Goal: Information Seeking & Learning: Learn about a topic

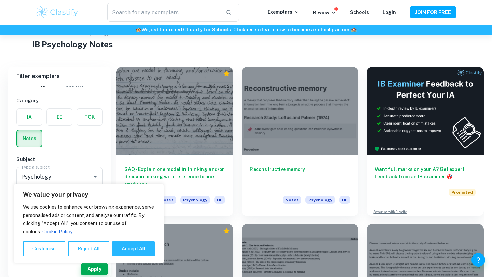
scroll to position [26, 0]
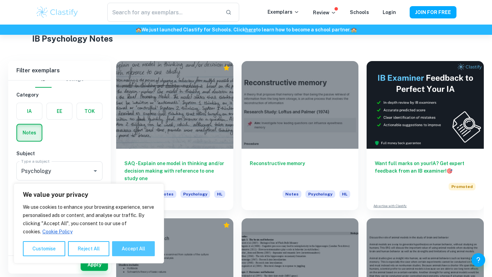
click at [131, 251] on button "Accept All" at bounding box center [133, 248] width 43 height 15
checkbox input "true"
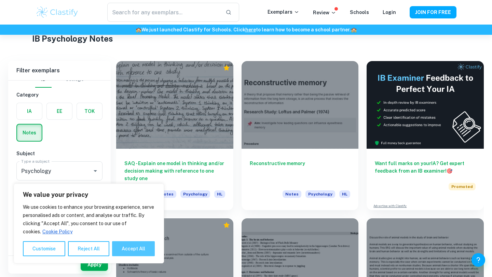
checkbox input "true"
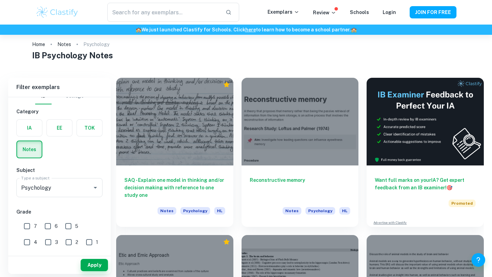
scroll to position [9, 0]
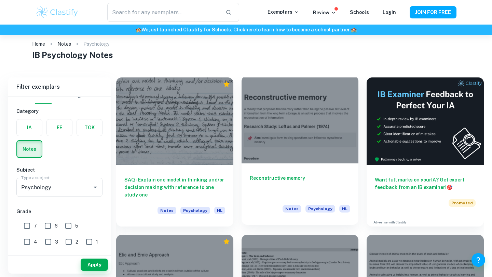
click at [283, 86] on div at bounding box center [299, 120] width 117 height 88
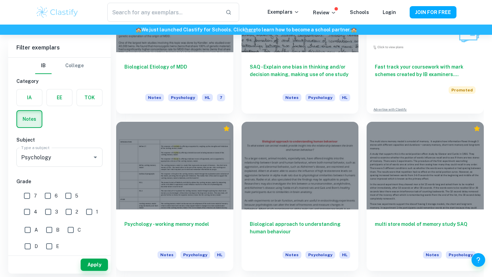
scroll to position [2292, 0]
